Goal: Task Accomplishment & Management: Manage account settings

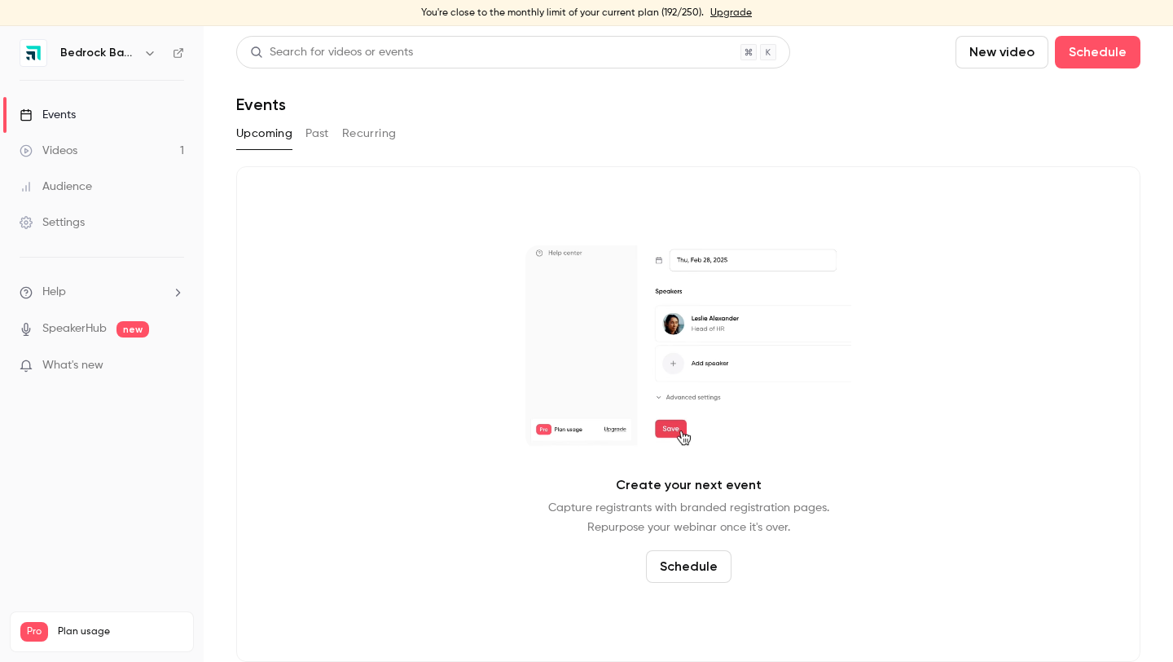
click at [106, 46] on h6 "Bedrock Basics" at bounding box center [98, 53] width 77 height 16
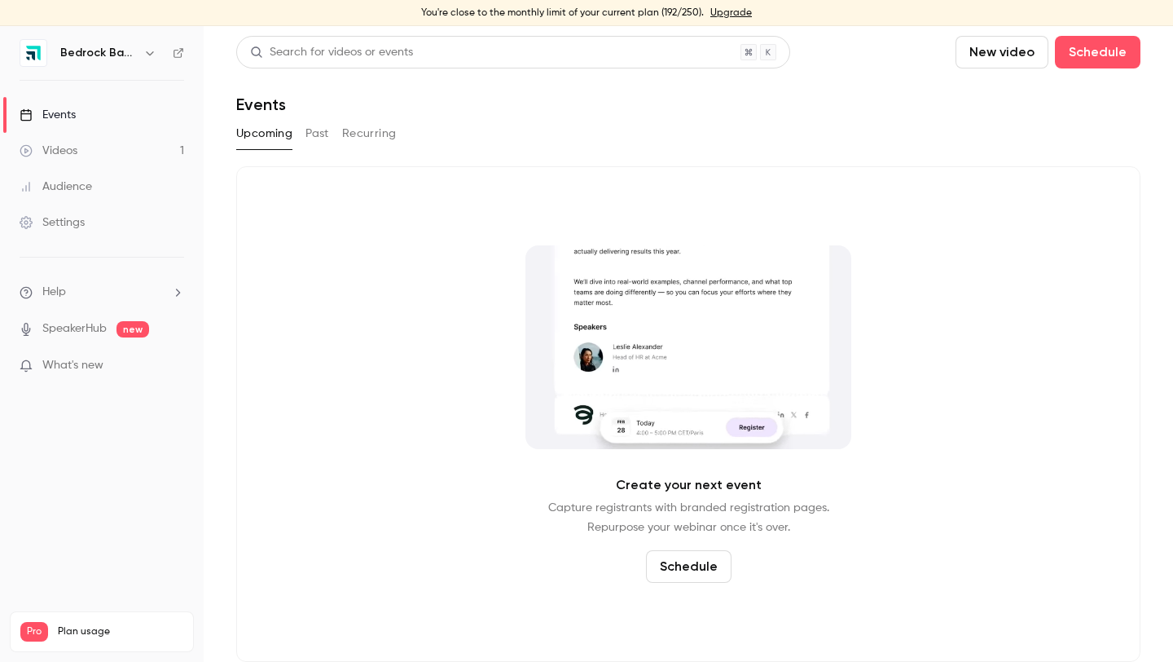
click at [138, 53] on div "Bedrock Basics" at bounding box center [109, 53] width 99 height 20
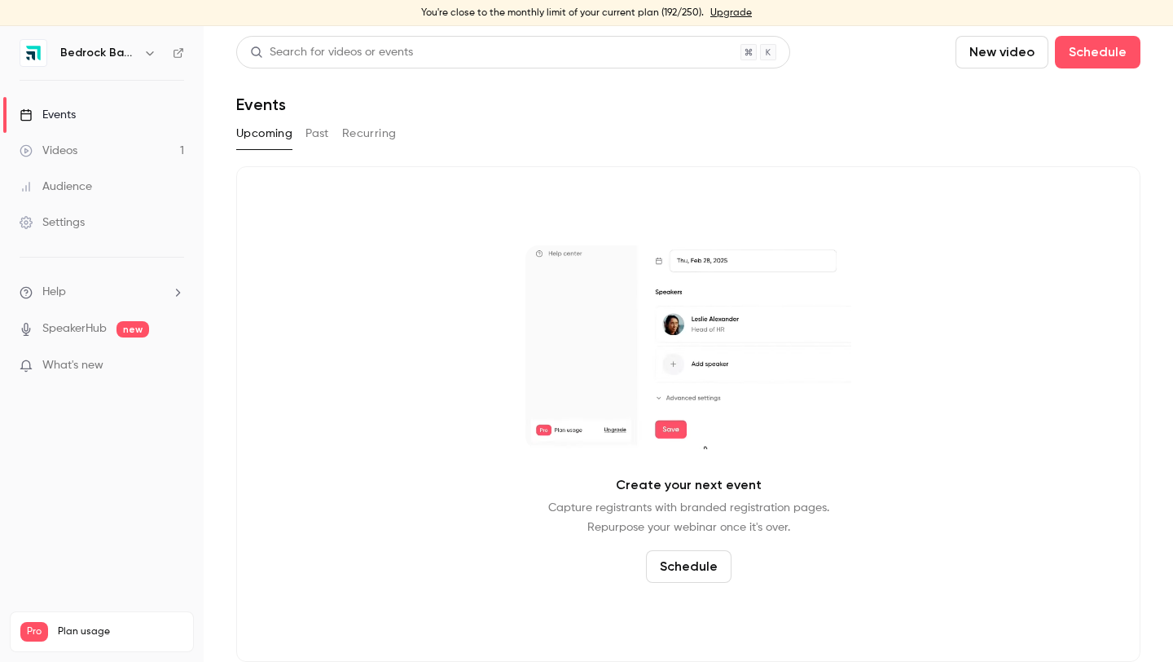
click at [152, 53] on icon "button" at bounding box center [149, 53] width 7 height 4
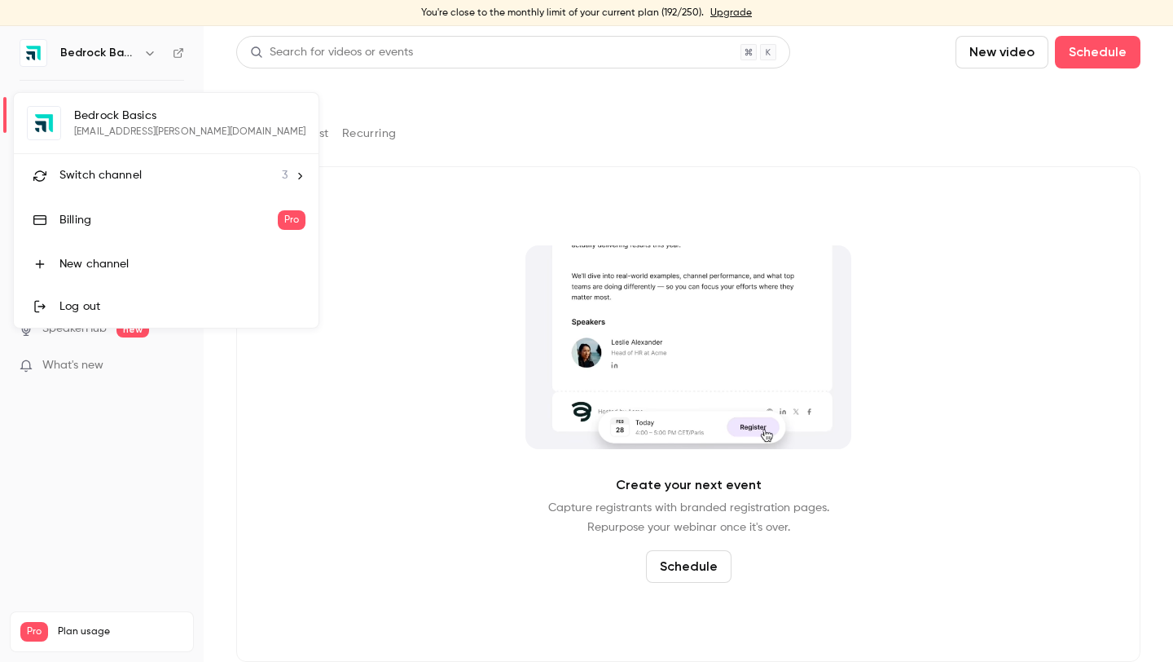
click at [196, 163] on li "Switch channel 3" at bounding box center [166, 175] width 305 height 43
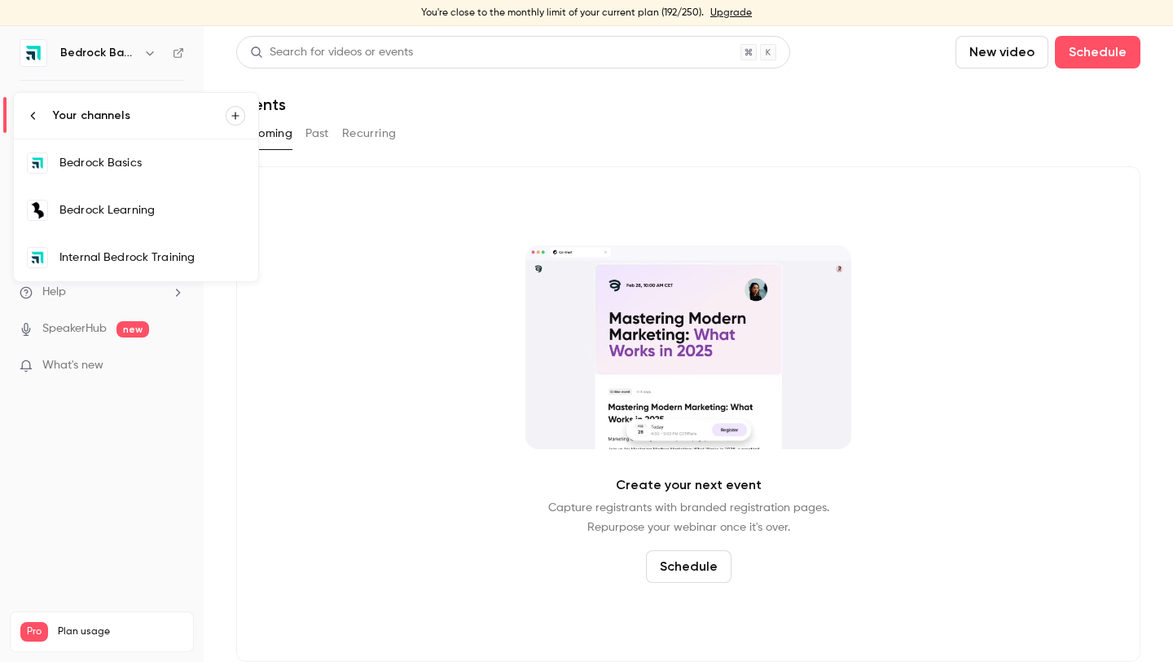
click at [125, 210] on div "Bedrock Learning" at bounding box center [152, 210] width 186 height 16
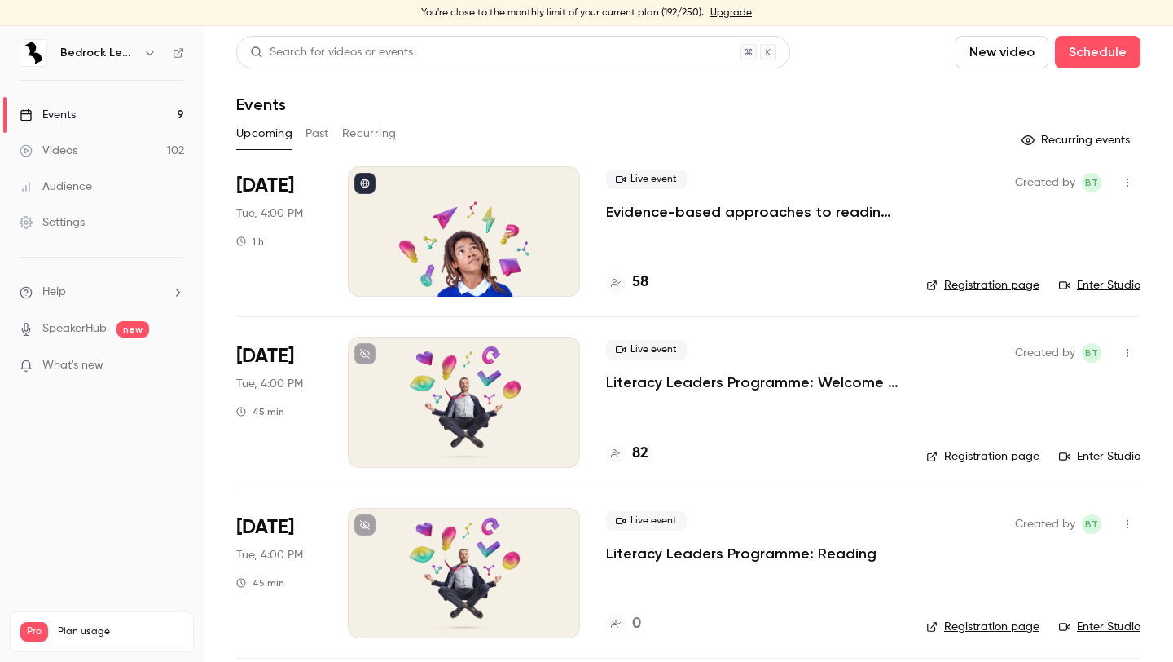
click at [645, 205] on p "Evidence-based approaches to reading, writing and language in 2025/26" at bounding box center [753, 212] width 294 height 20
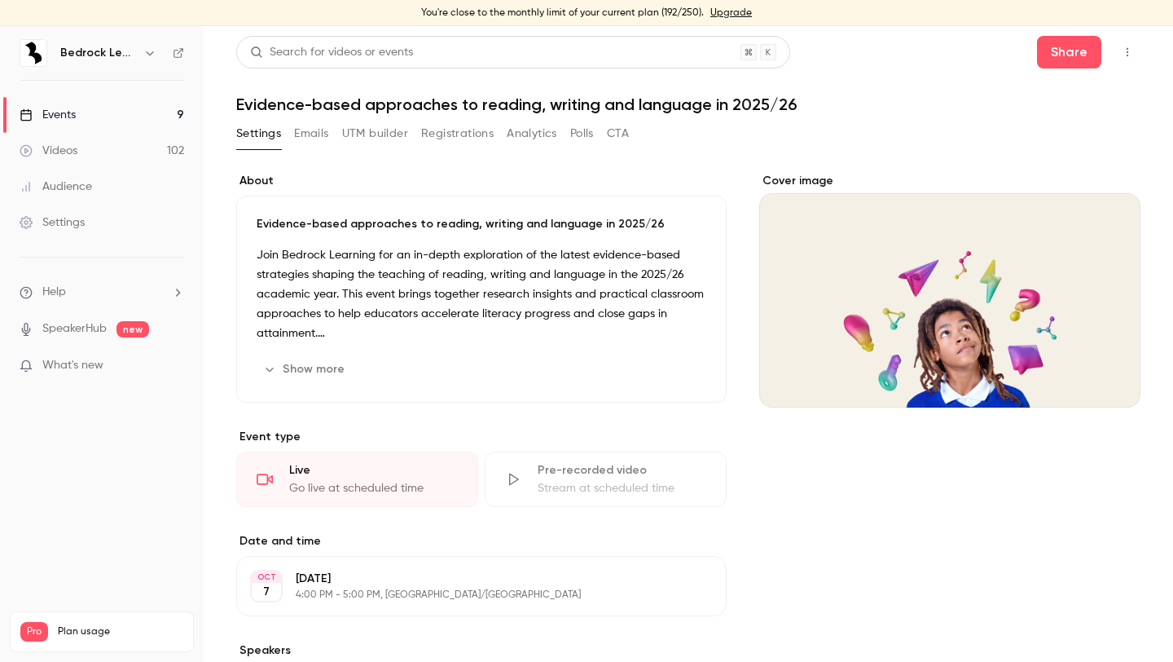
click at [306, 135] on button "Emails" at bounding box center [311, 134] width 34 height 26
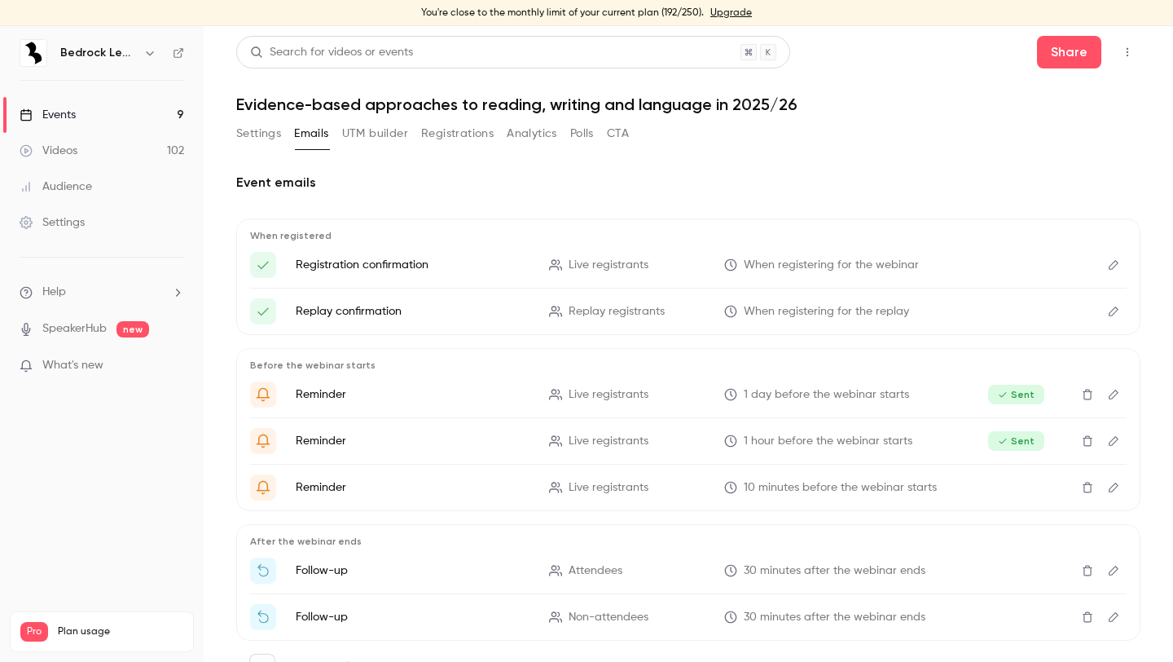
click at [332, 308] on p "Replay confirmation" at bounding box center [413, 311] width 234 height 16
click at [824, 308] on span "When registering for the replay" at bounding box center [826, 311] width 165 height 17
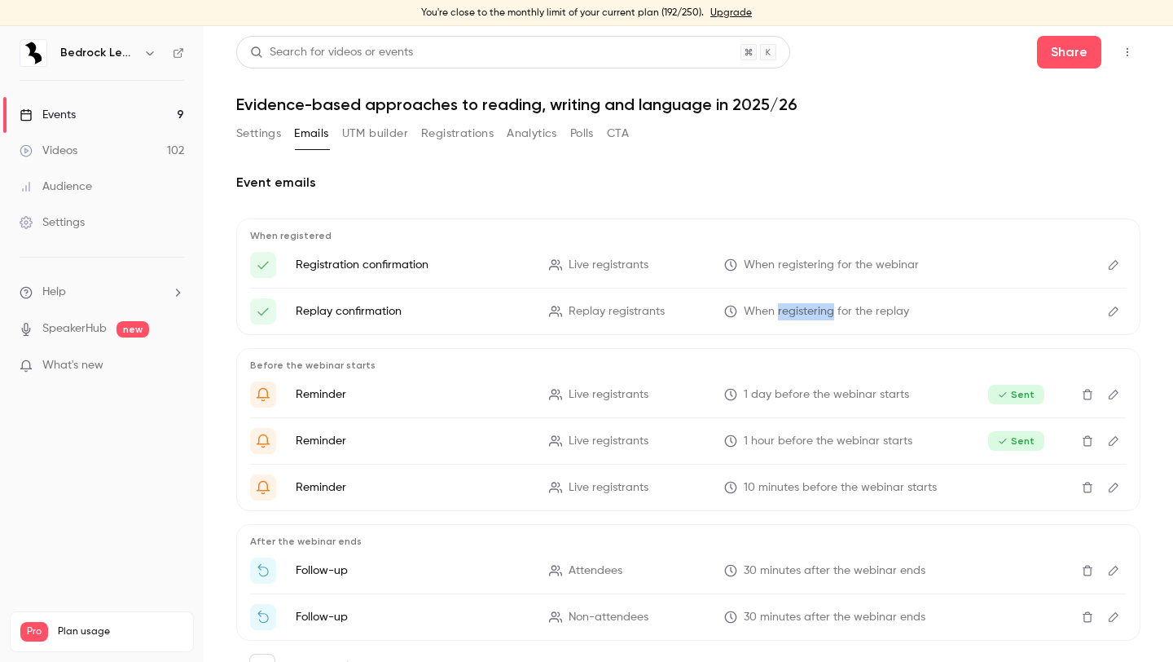
click at [824, 308] on span "When registering for the replay" at bounding box center [826, 311] width 165 height 17
click at [782, 314] on span "When registering for the replay" at bounding box center [826, 311] width 165 height 17
